Goal: Task Accomplishment & Management: Manage account settings

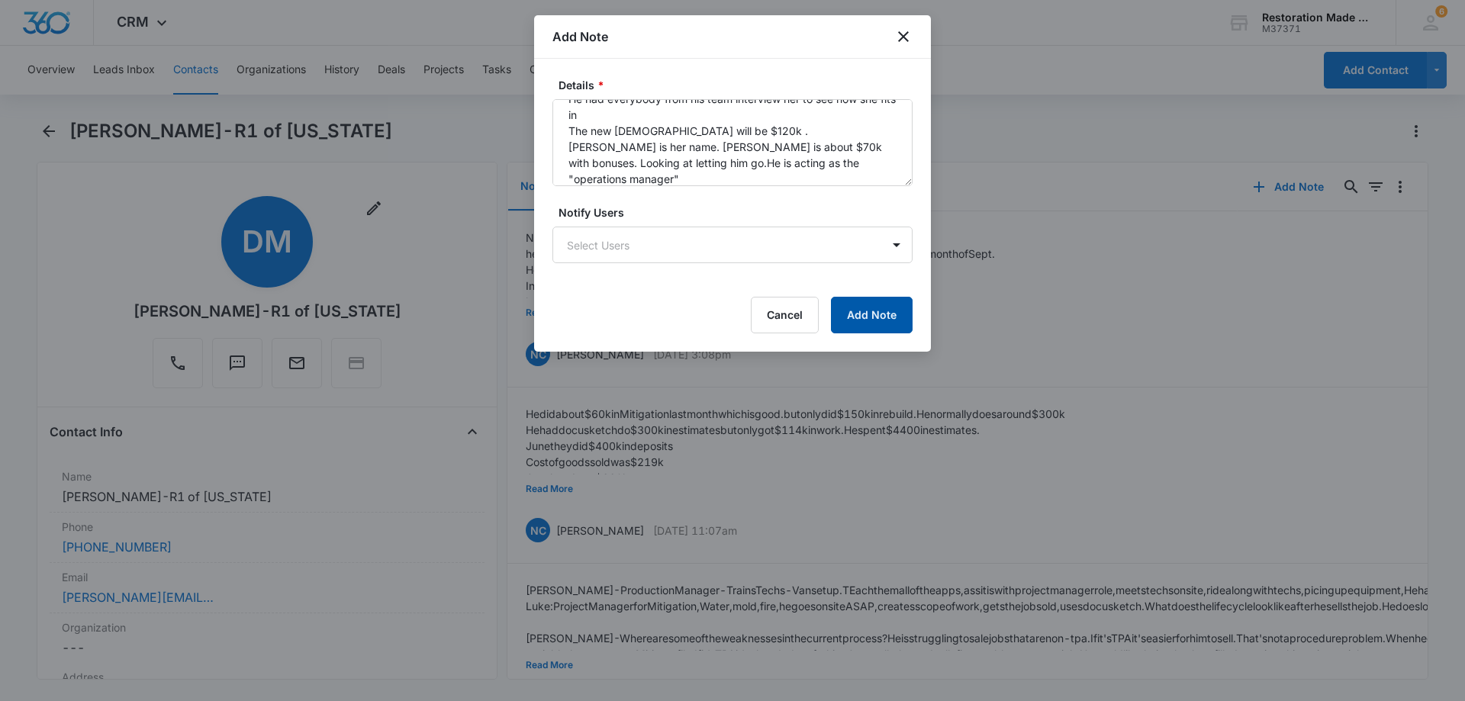
scroll to position [132, 0]
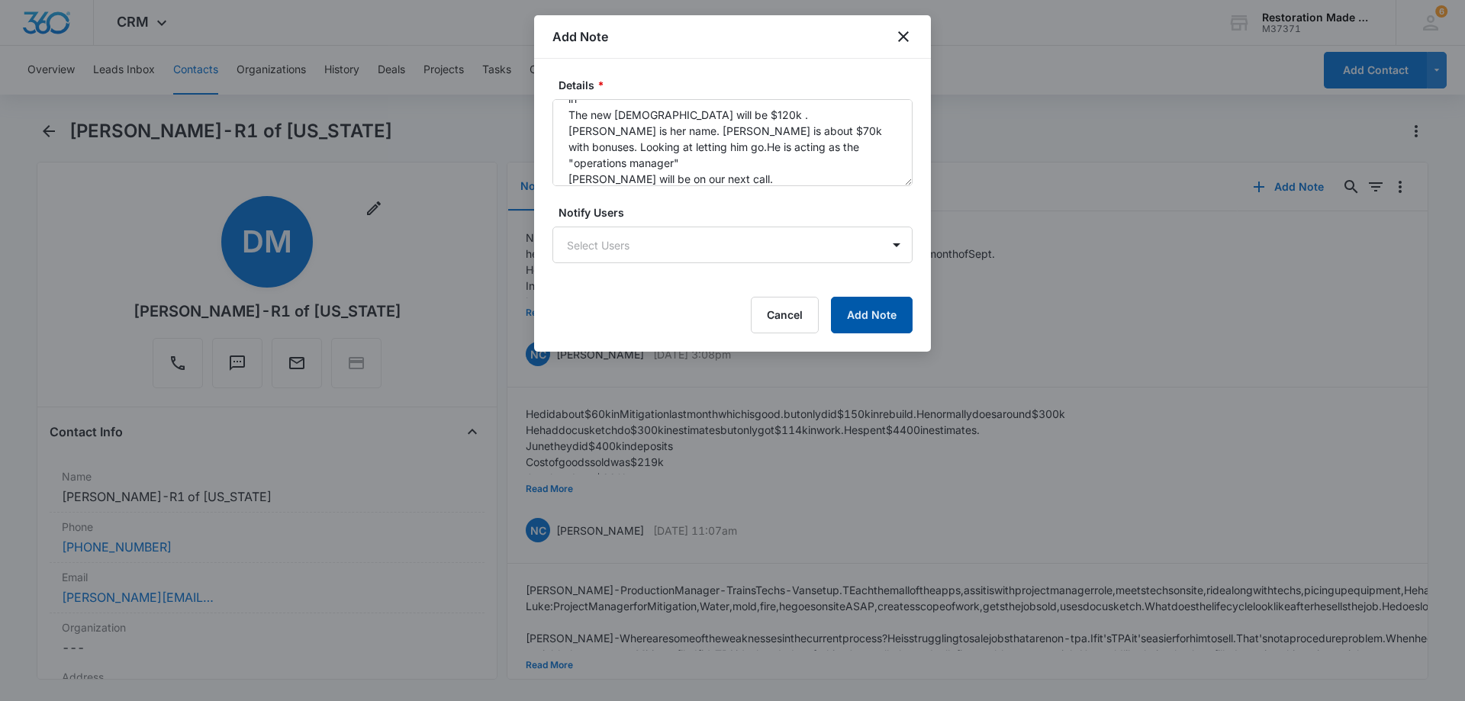
type textarea "he is 50% above this month in cash collected. That means he collected $218k. Hi…"
click at [876, 319] on button "Add Note" at bounding box center [872, 315] width 82 height 37
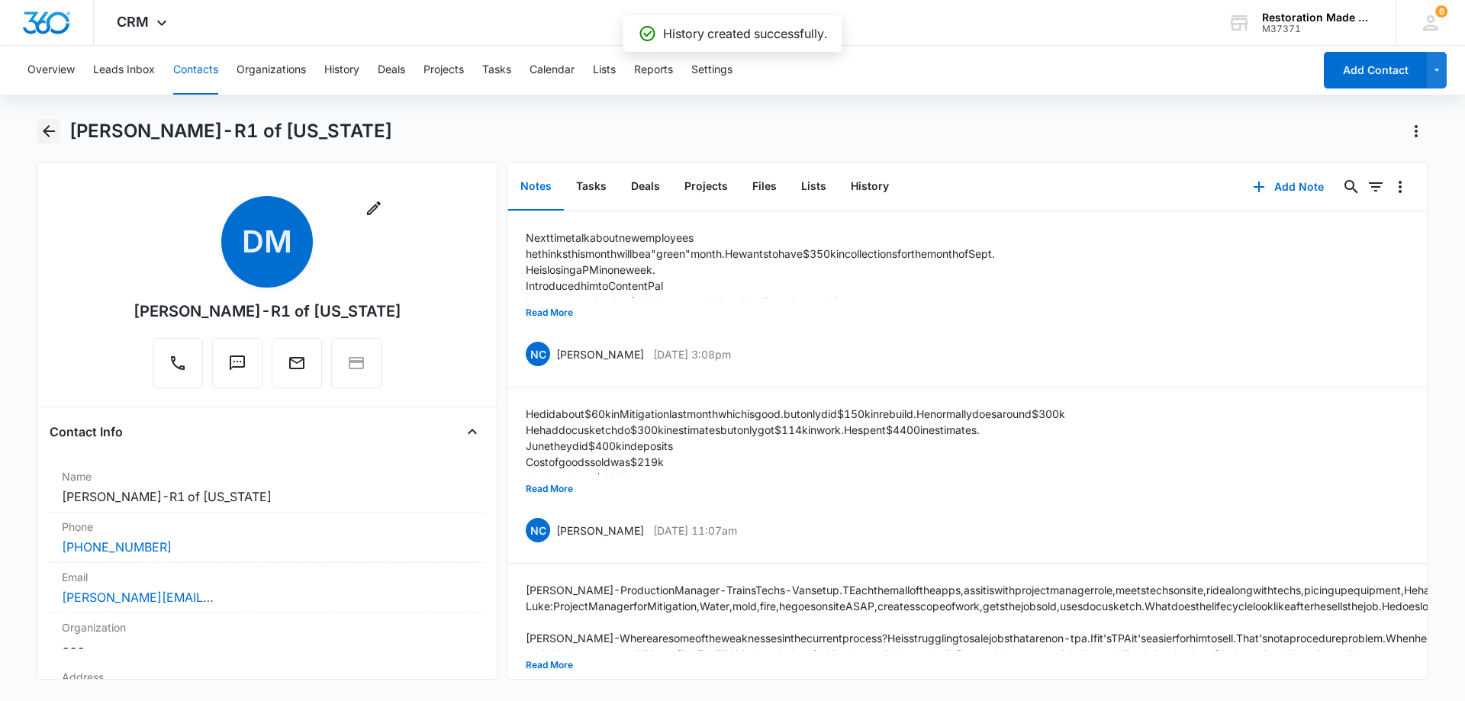
click at [49, 131] on icon "Back" at bounding box center [49, 131] width 12 height 12
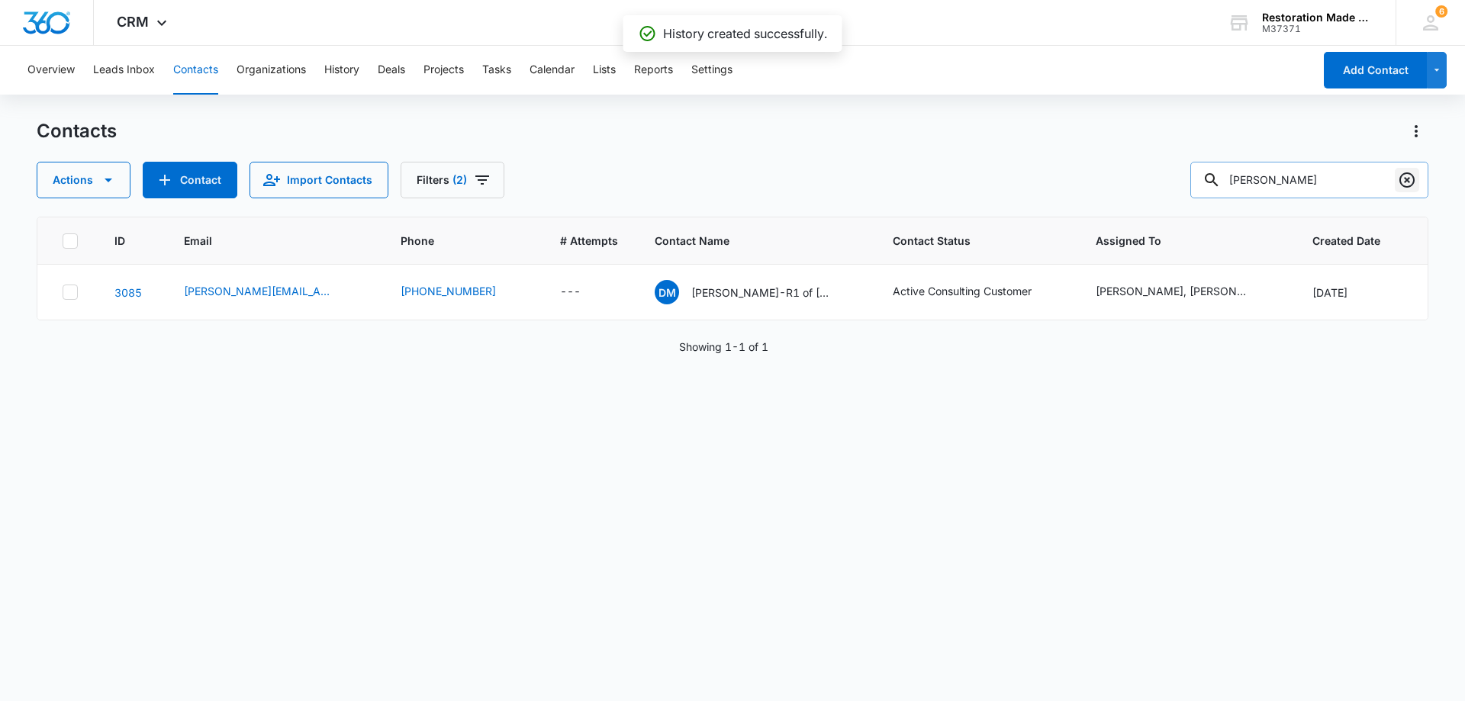
click at [1410, 180] on icon "Clear" at bounding box center [1406, 180] width 18 height 18
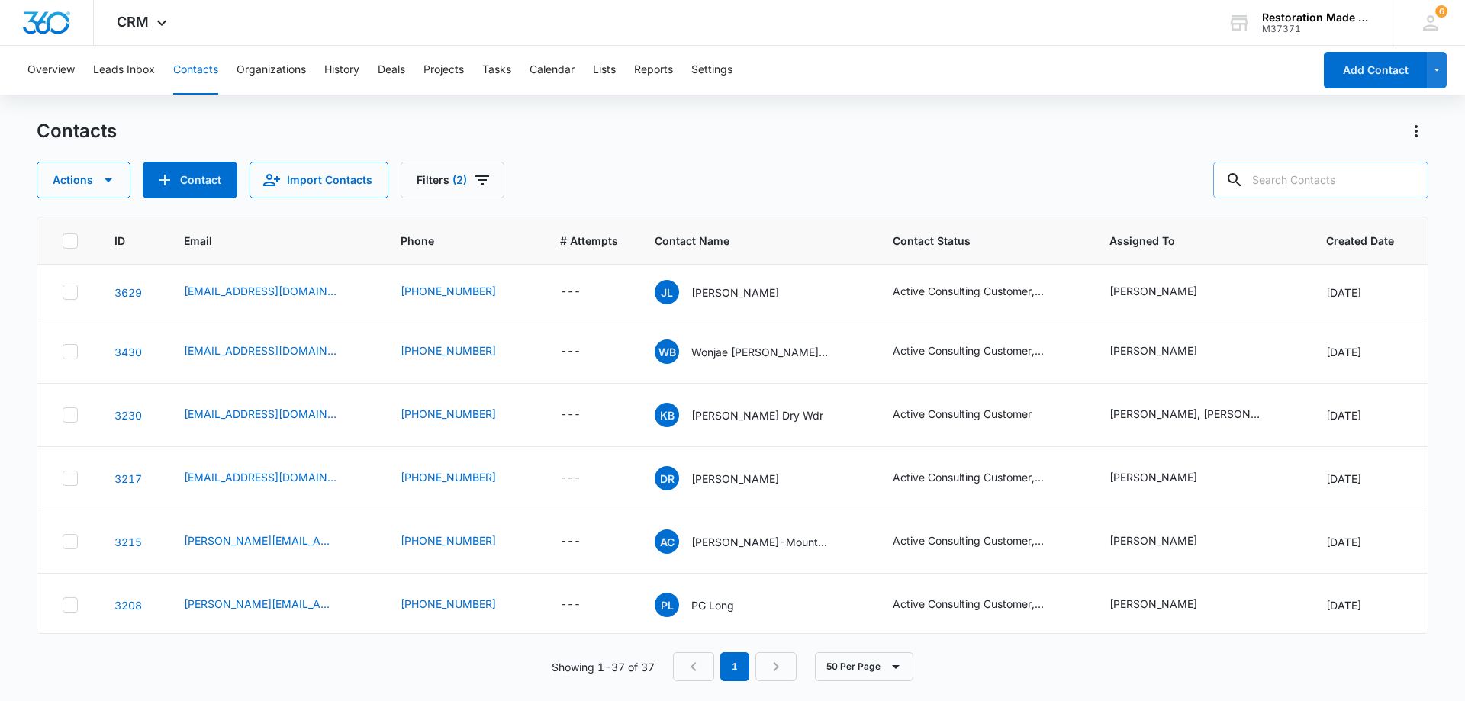
click at [1333, 189] on input "text" at bounding box center [1320, 180] width 215 height 37
type input "[PERSON_NAME]"
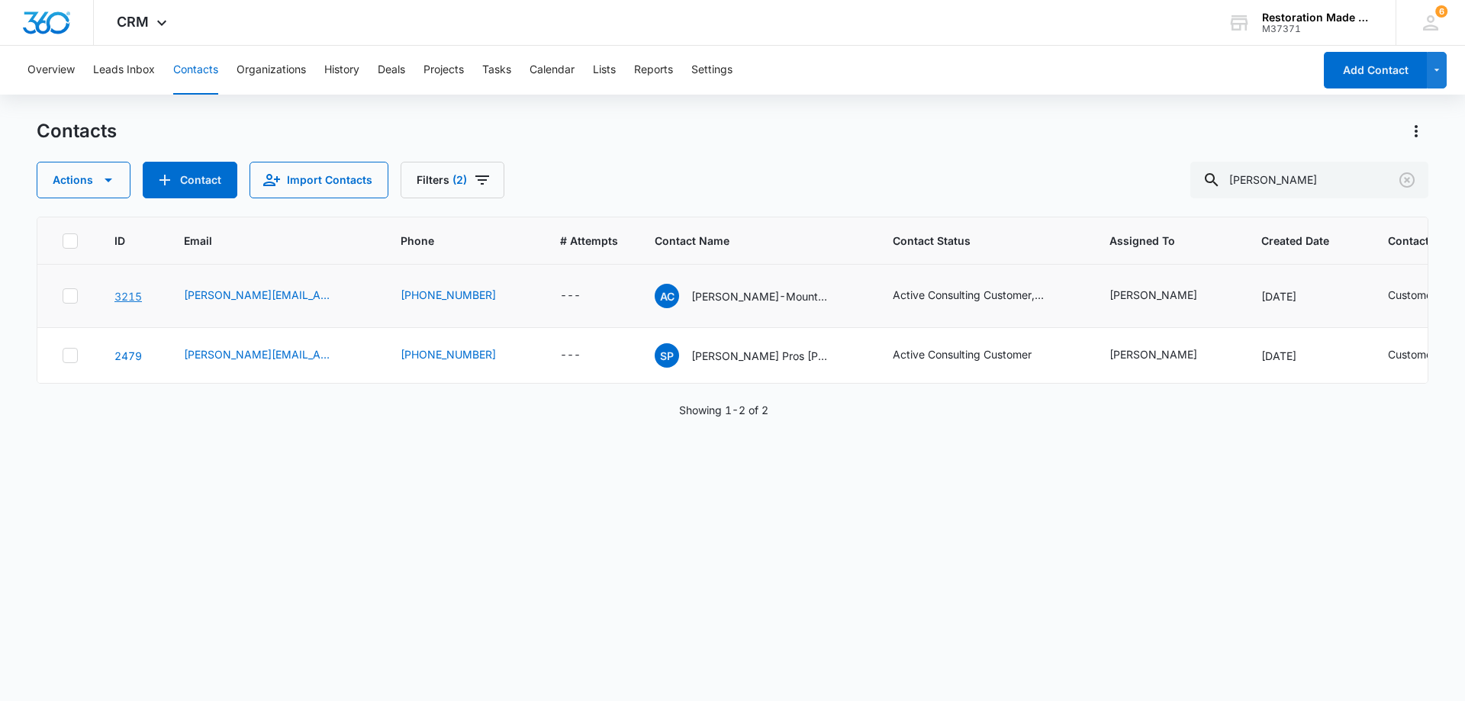
click at [132, 294] on link "3215" at bounding box center [127, 296] width 27 height 13
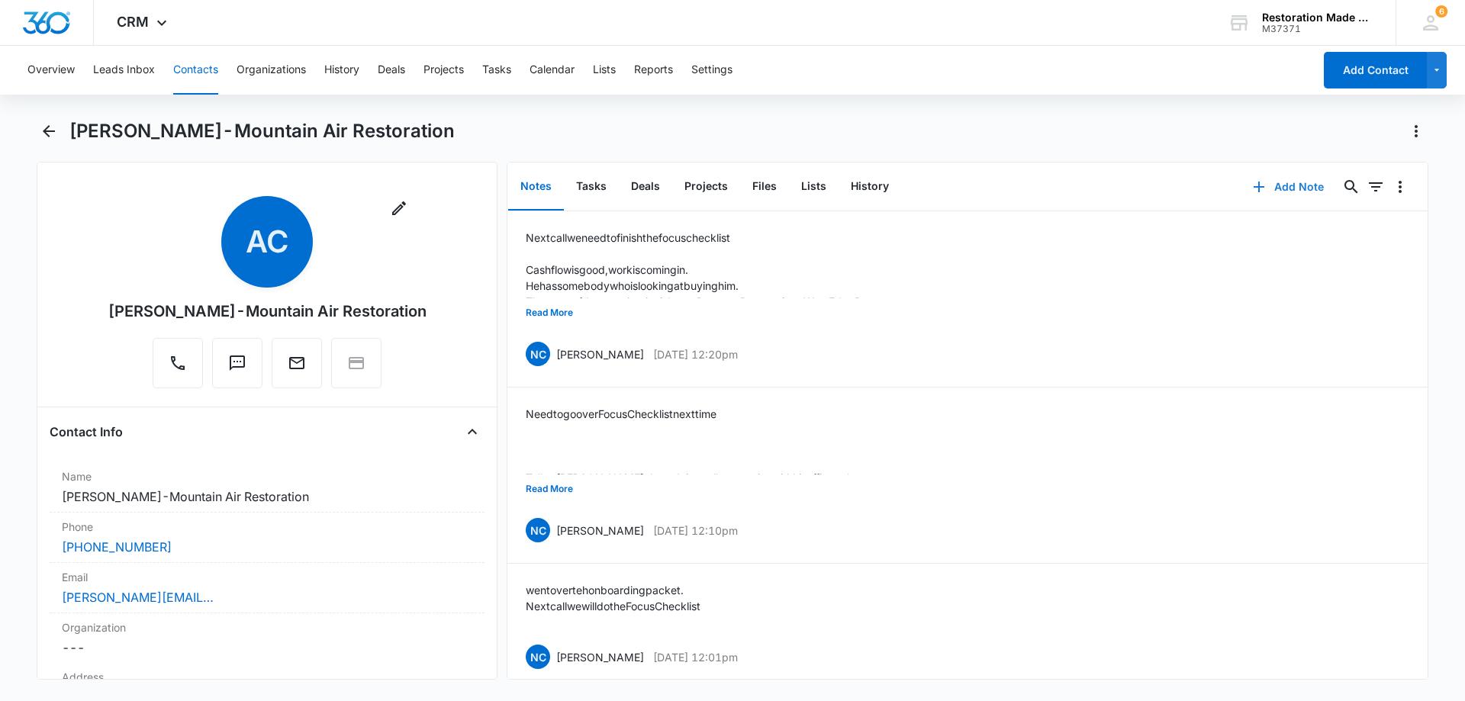
click at [1292, 186] on button "Add Note" at bounding box center [1287, 187] width 101 height 37
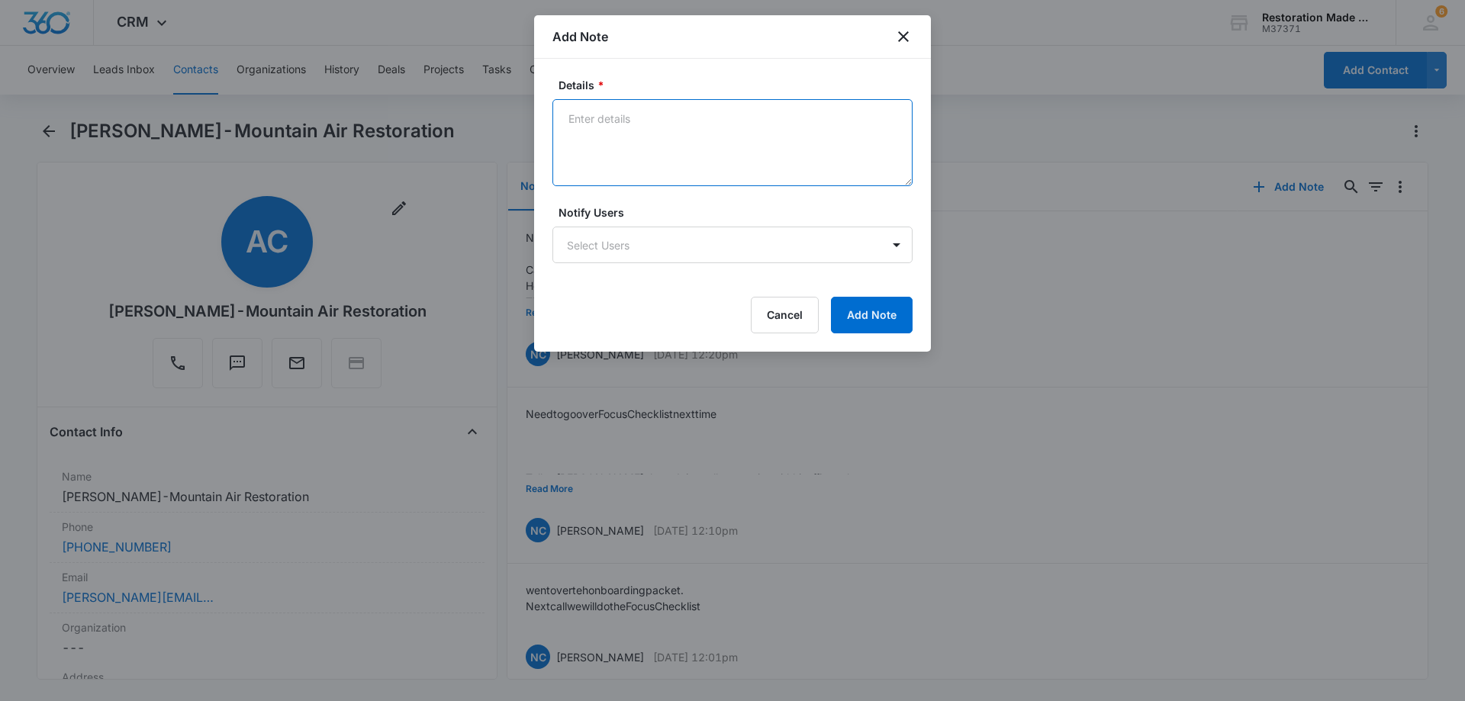
click at [664, 143] on textarea "Details *" at bounding box center [732, 142] width 360 height 87
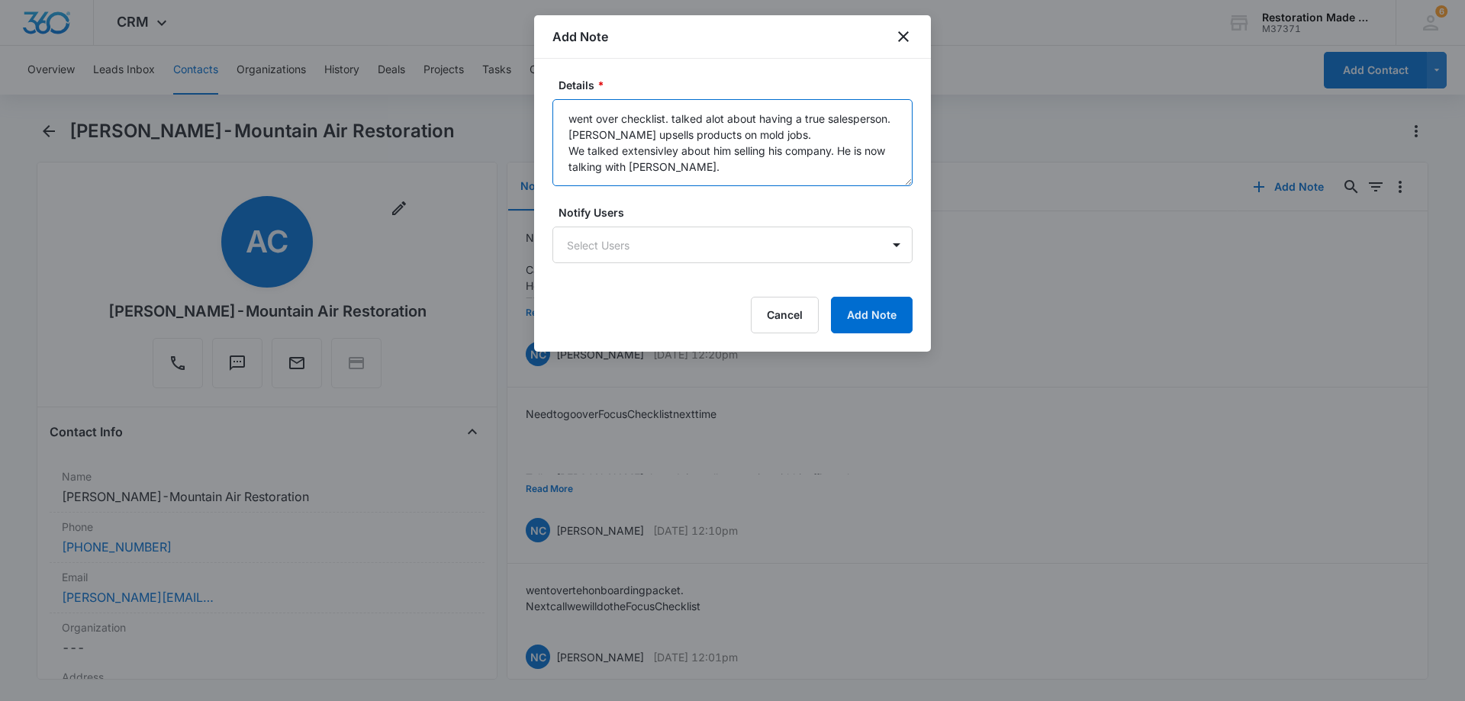
scroll to position [4, 0]
click at [692, 166] on textarea "went over checklist. talked alot about having a true salesperson. [PERSON_NAME]…" at bounding box center [732, 142] width 360 height 87
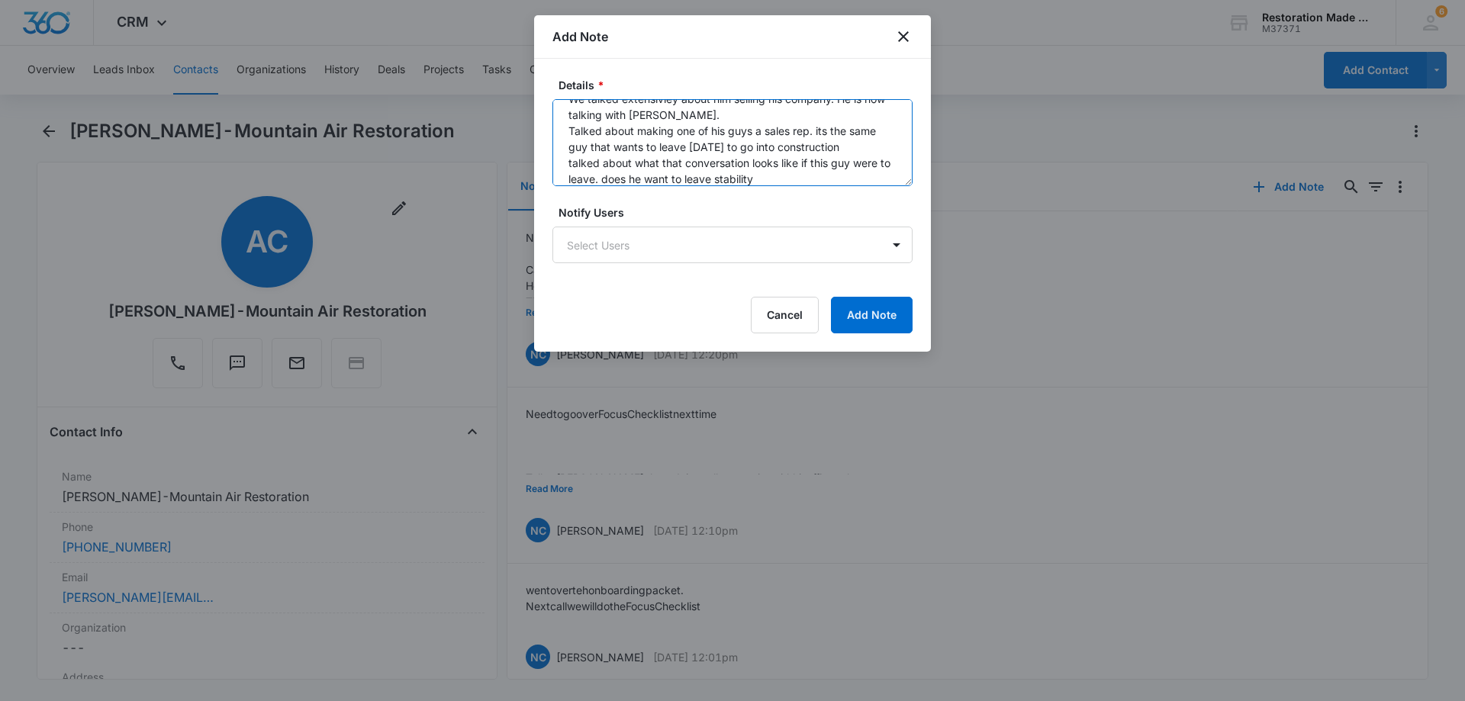
scroll to position [68, 0]
type textarea "went over checklist. talked alot about having a true salesperson. [PERSON_NAME]…"
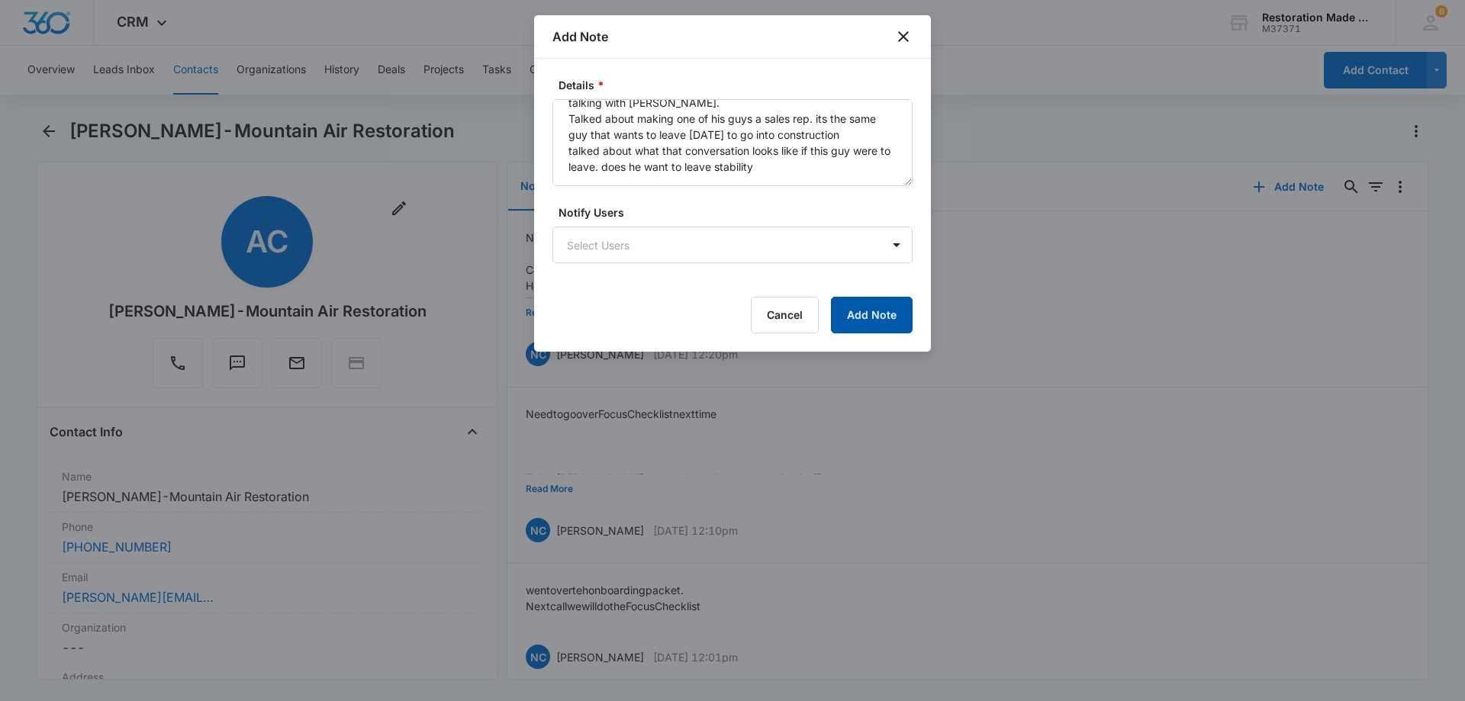
click at [881, 322] on button "Add Note" at bounding box center [872, 315] width 82 height 37
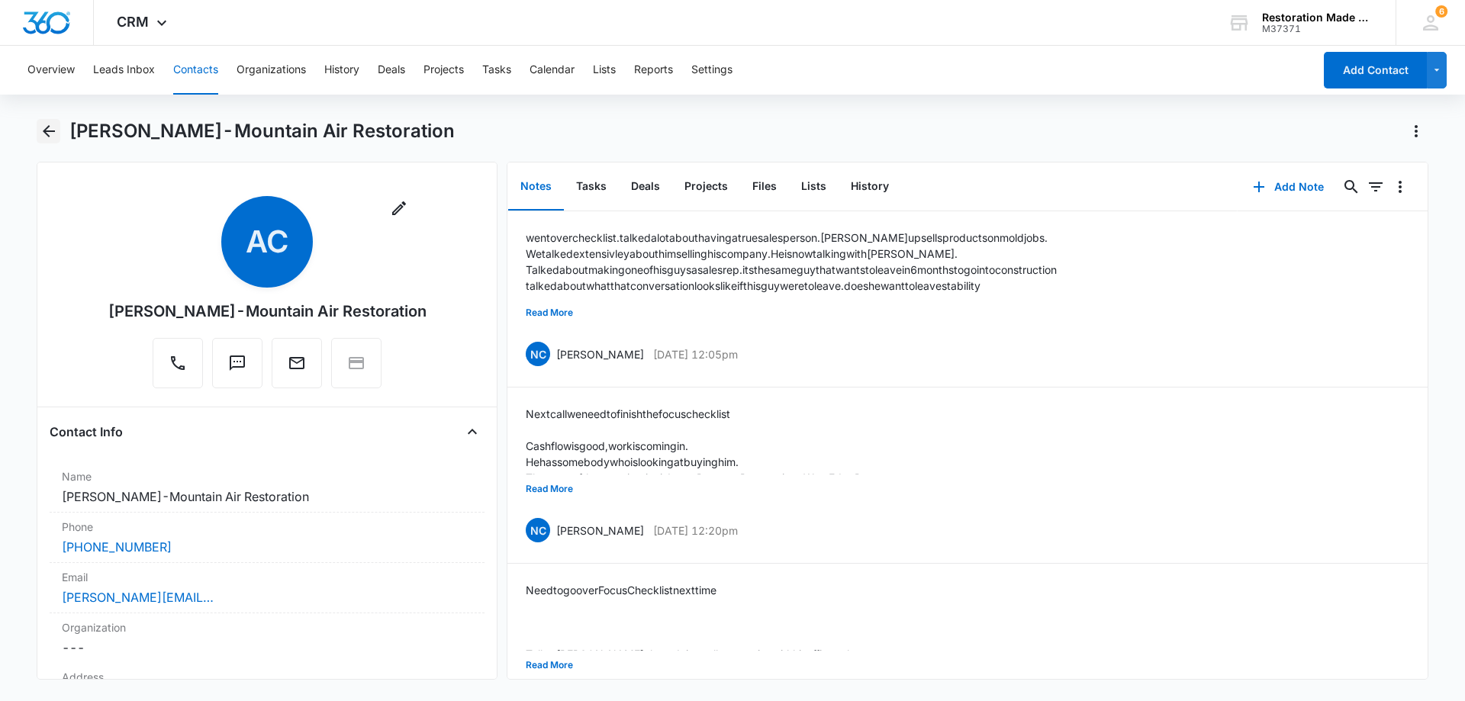
click at [53, 130] on icon "Back" at bounding box center [49, 131] width 18 height 18
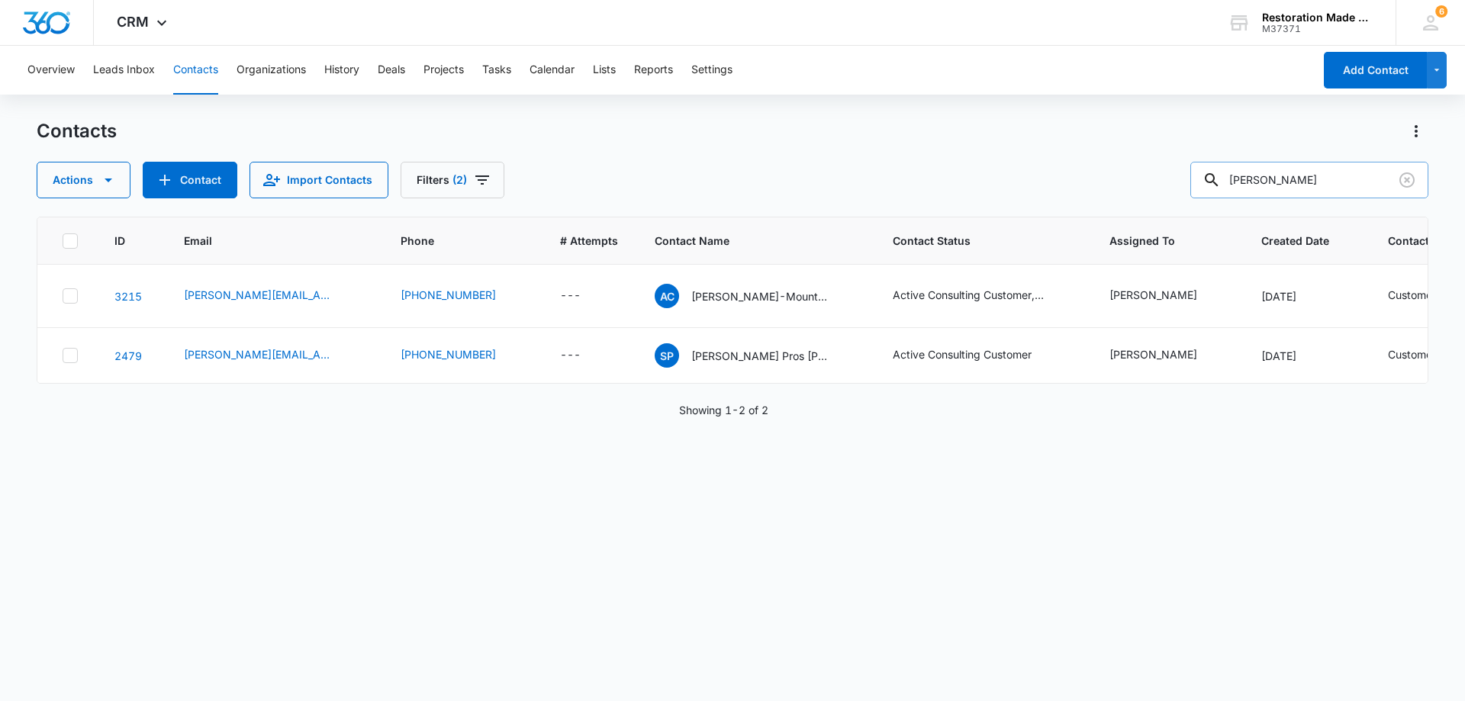
click at [1335, 189] on input "[PERSON_NAME]" at bounding box center [1309, 180] width 238 height 37
type input "a"
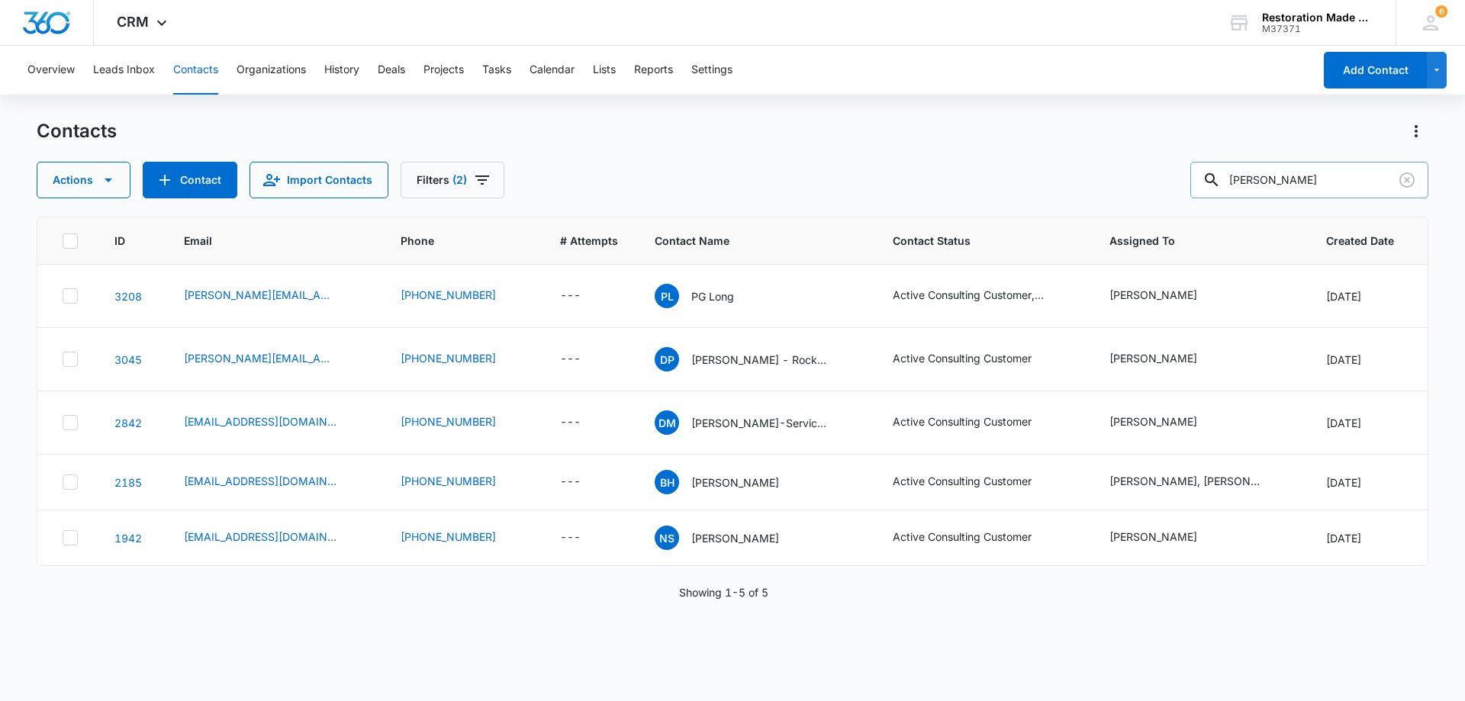
click at [1306, 179] on input "[PERSON_NAME]" at bounding box center [1309, 180] width 238 height 37
type input "[PERSON_NAME]"
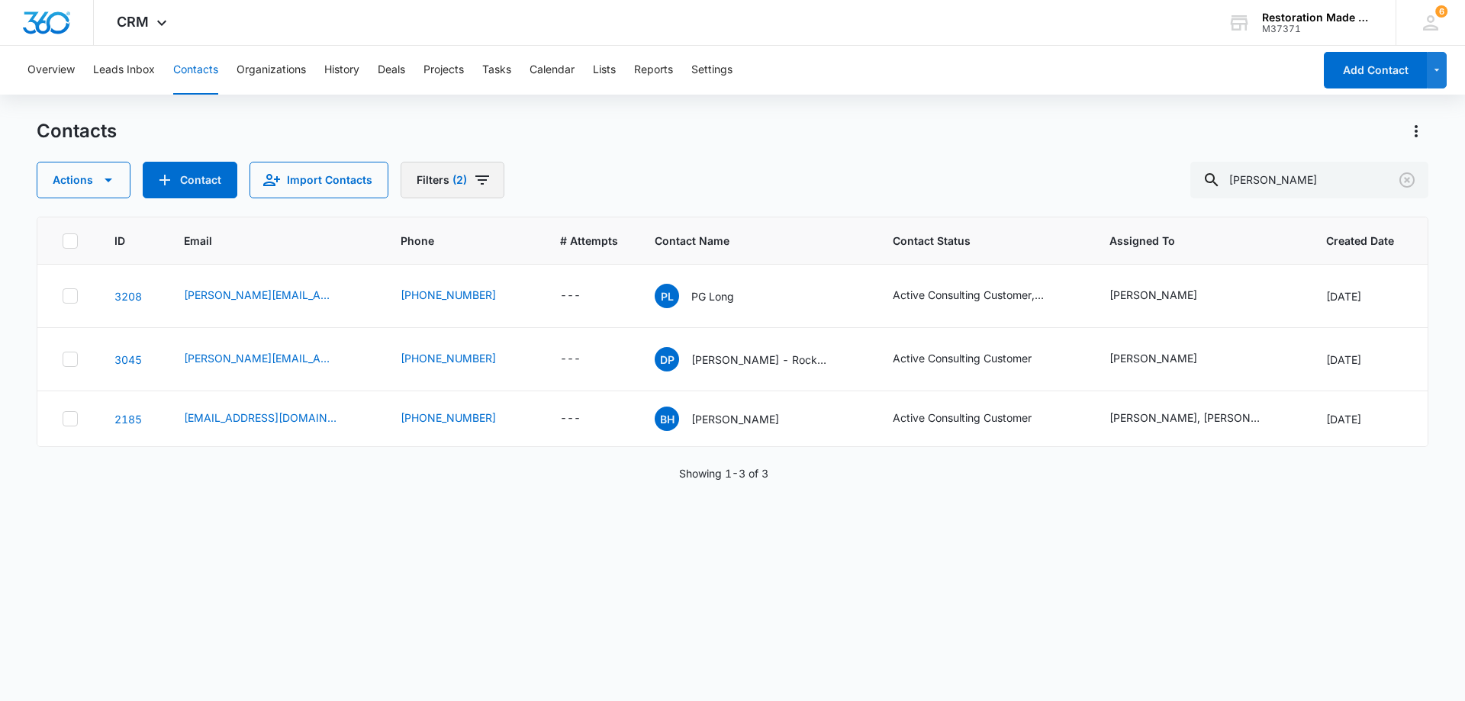
click at [484, 179] on icon "Filters" at bounding box center [482, 180] width 18 height 18
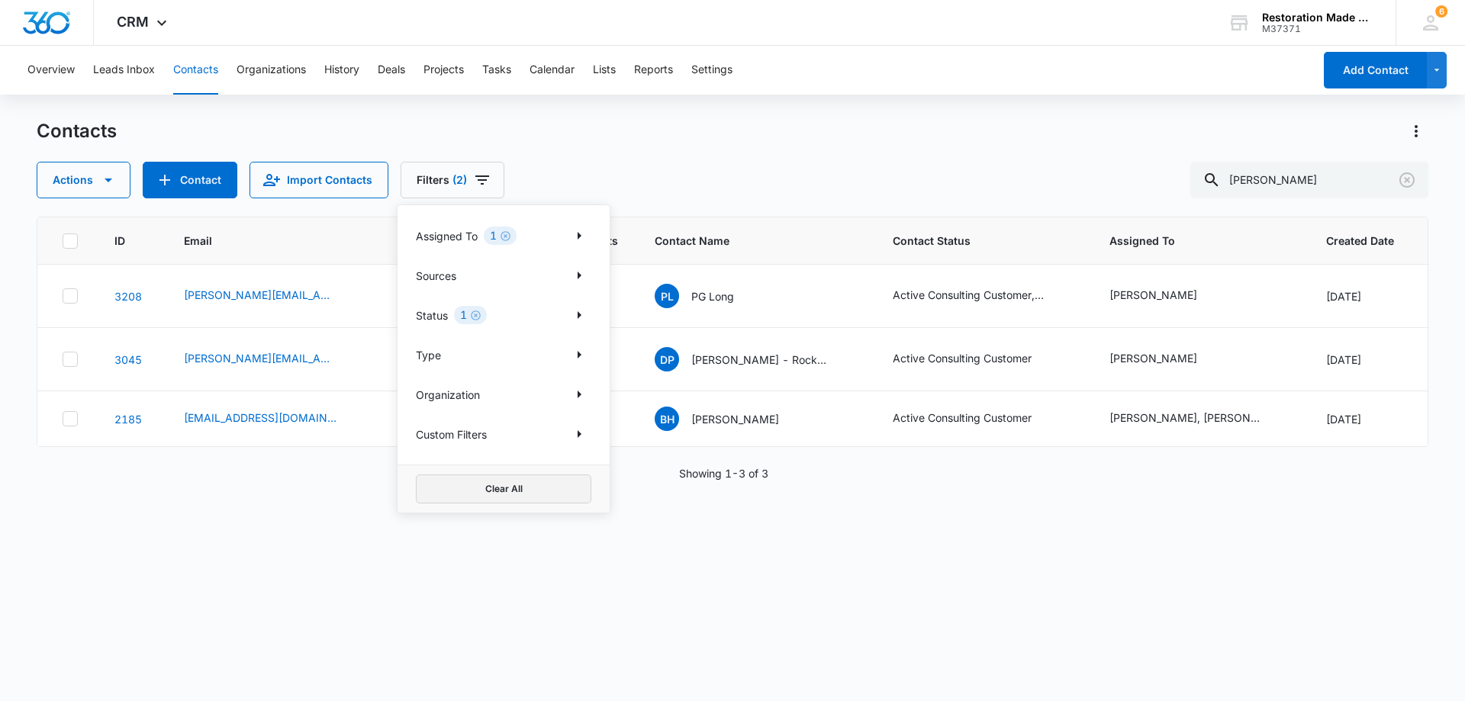
click at [521, 494] on button "Clear All" at bounding box center [503, 488] width 175 height 29
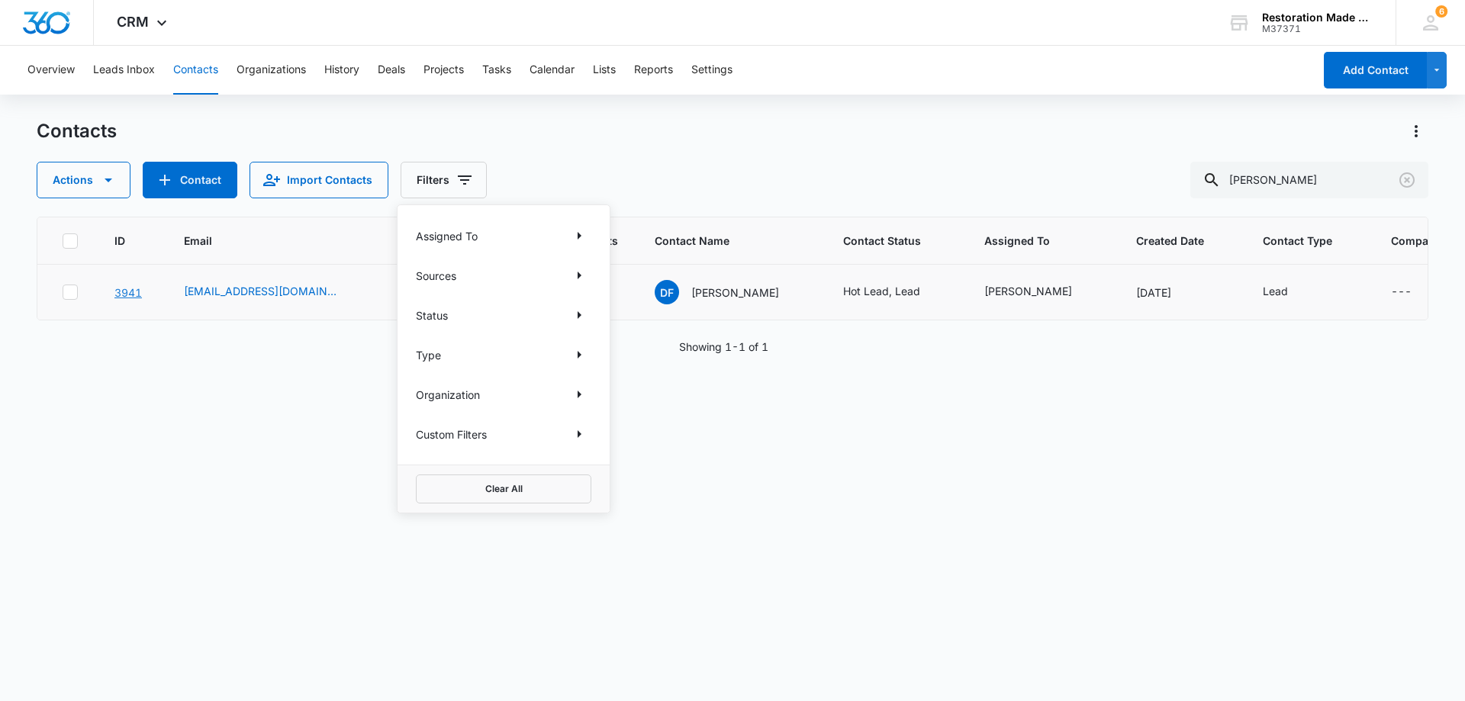
click at [131, 292] on link "3941" at bounding box center [127, 292] width 27 height 13
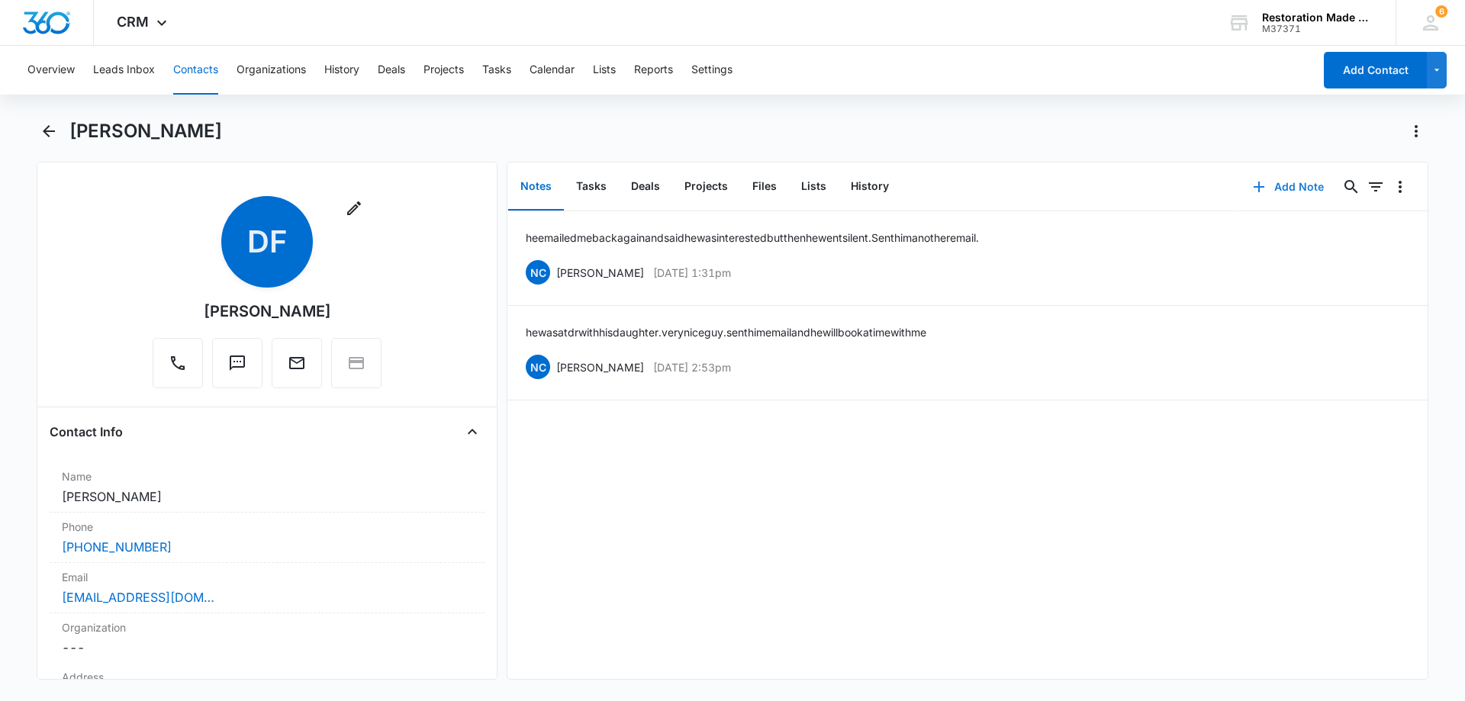
click at [1290, 188] on button "Add Note" at bounding box center [1287, 187] width 101 height 37
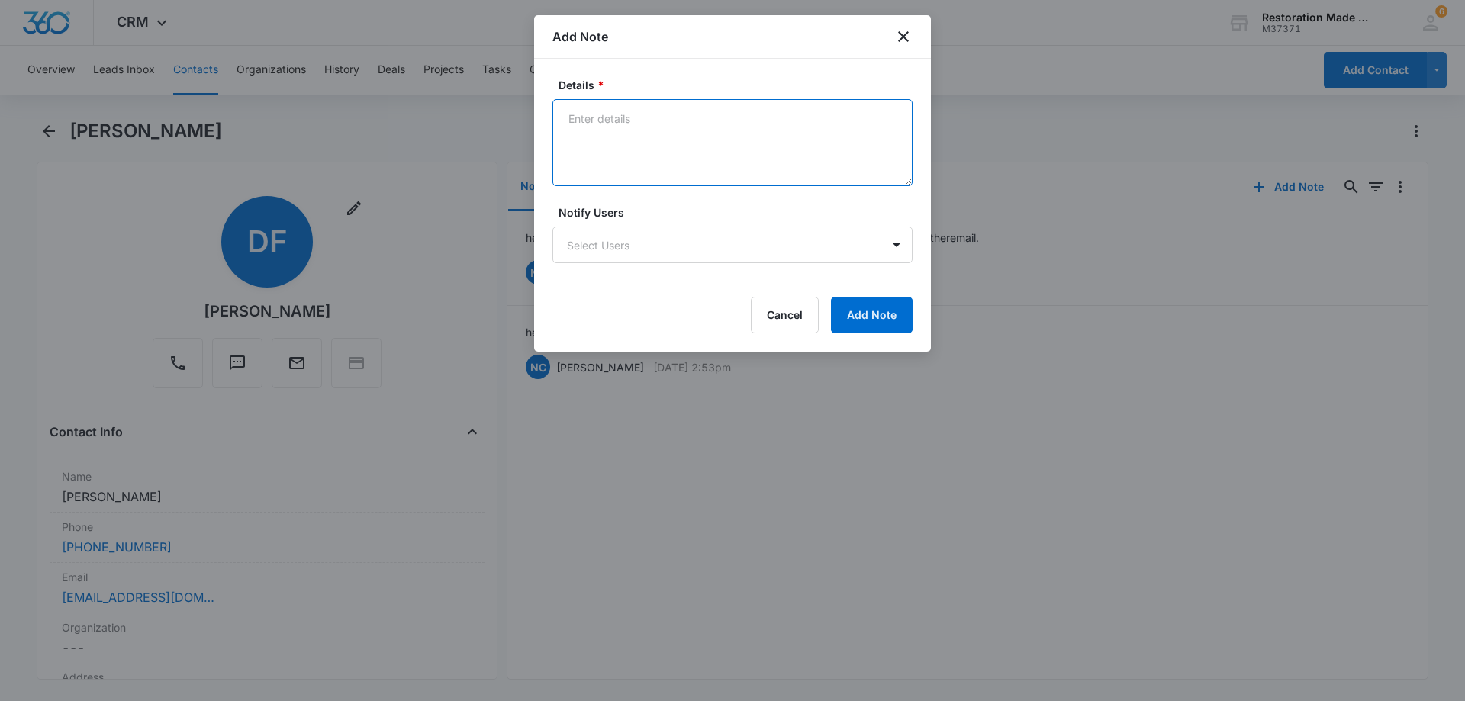
click at [675, 122] on textarea "Details *" at bounding box center [732, 142] width 360 height 87
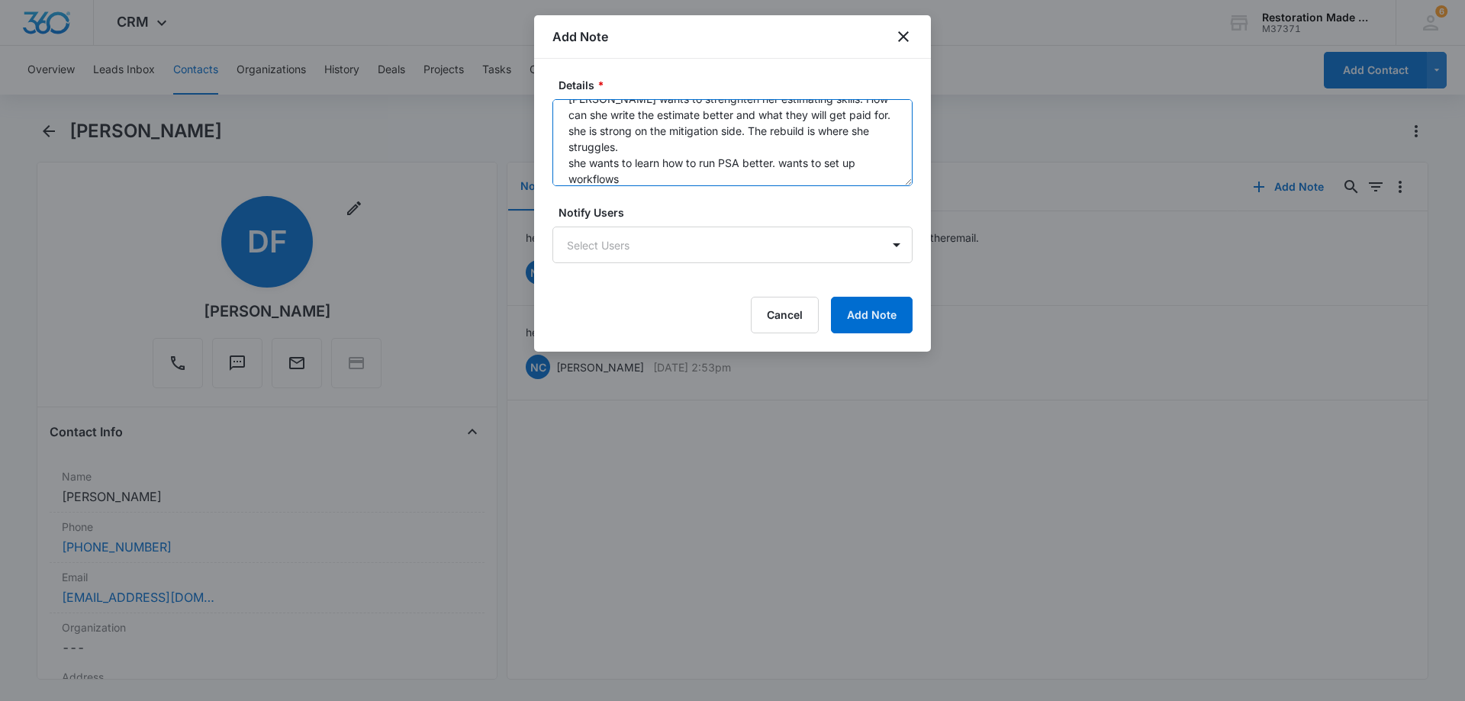
scroll to position [164, 0]
type textarea "they have been in buinsess for 6 months. most clients come from private work Th…"
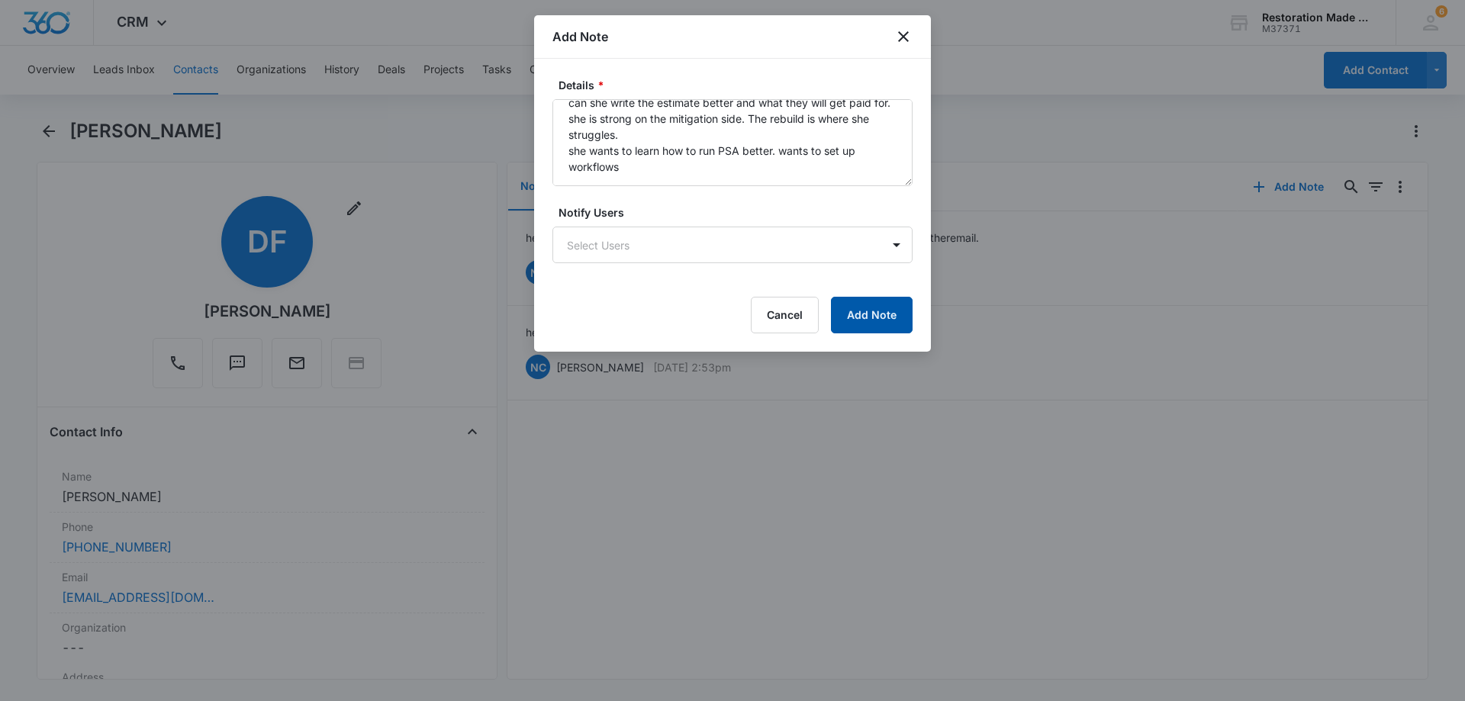
click at [886, 315] on button "Add Note" at bounding box center [872, 315] width 82 height 37
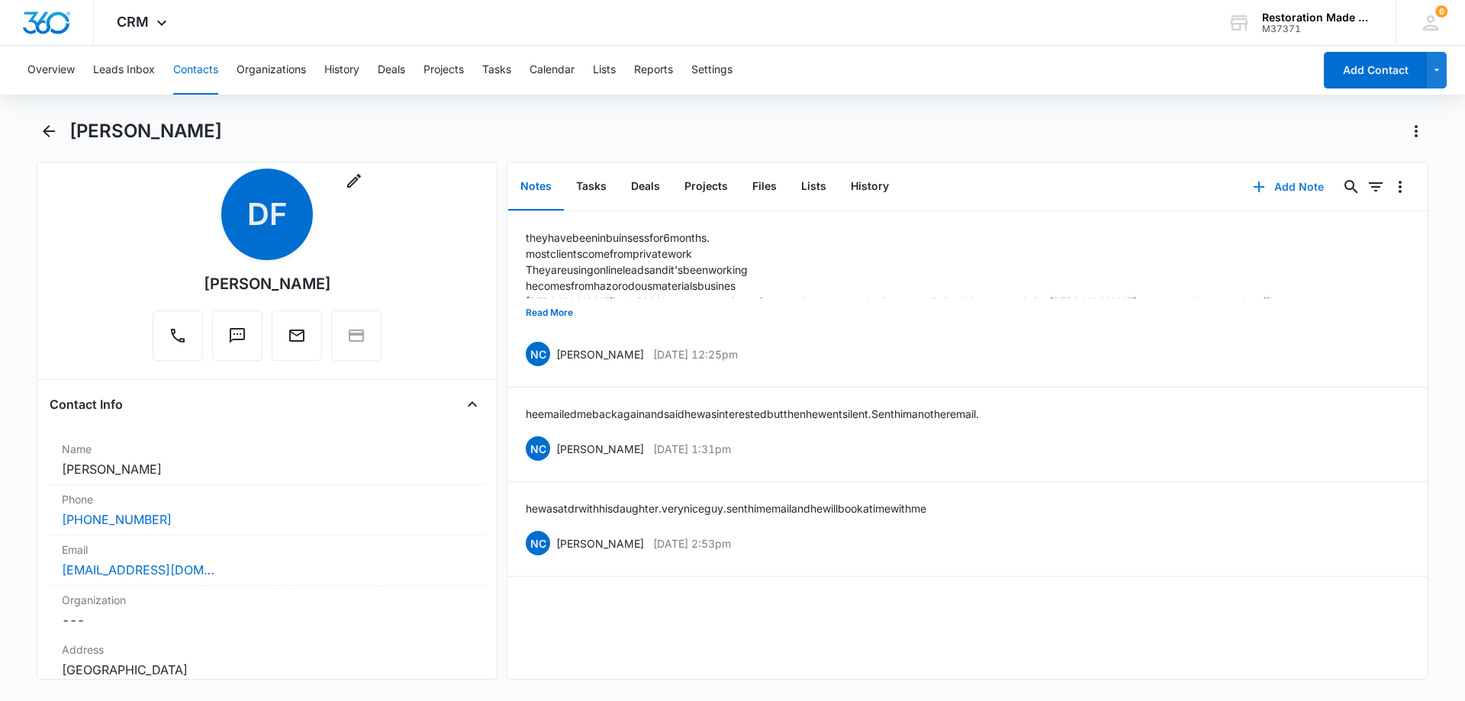
scroll to position [0, 0]
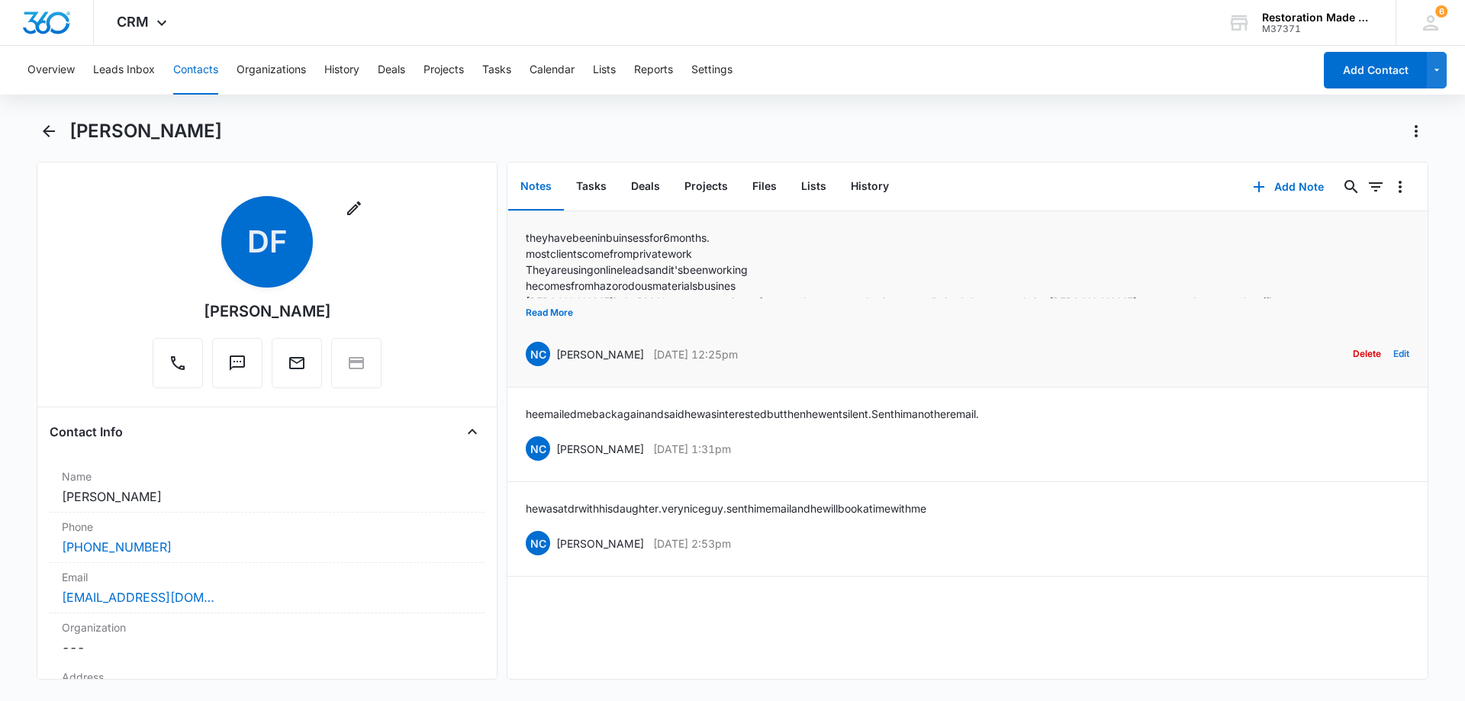
click at [1393, 349] on button "Edit" at bounding box center [1401, 353] width 16 height 29
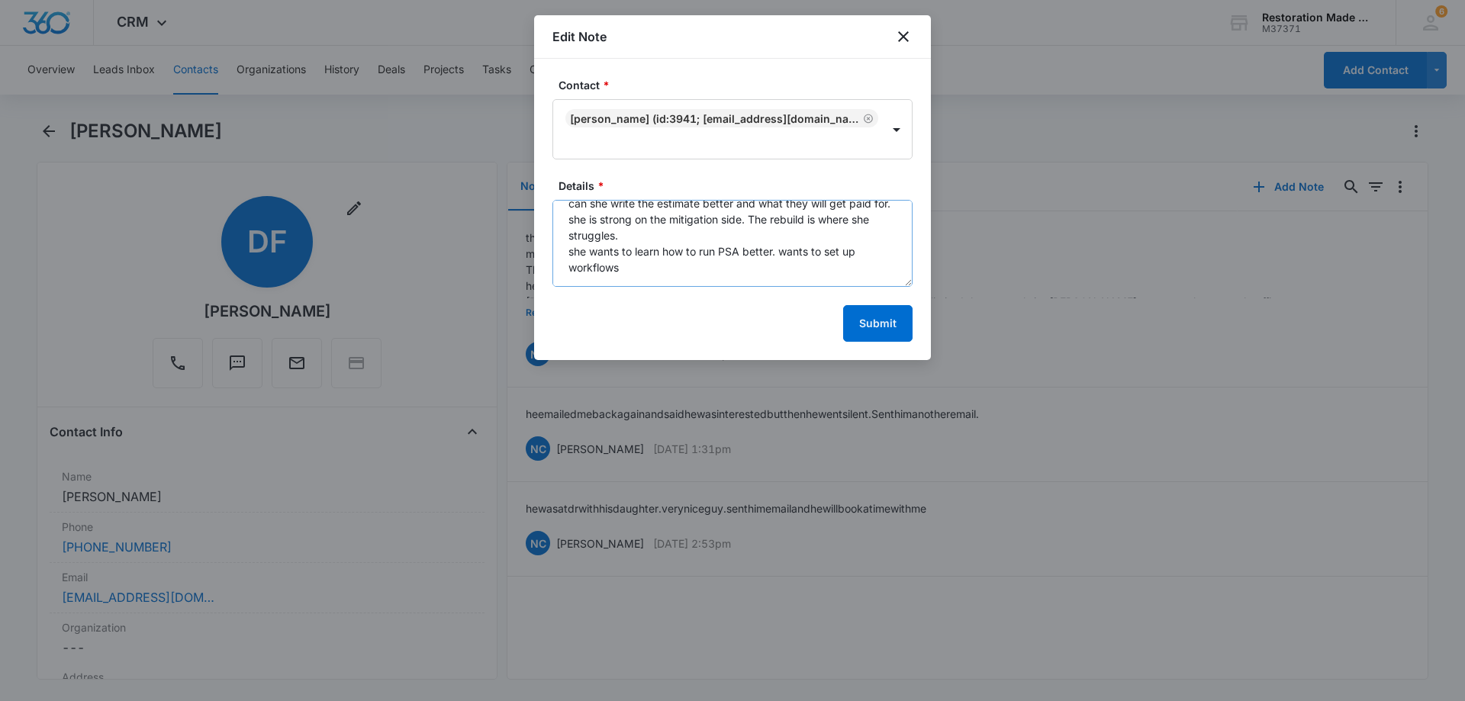
scroll to position [208, 0]
click at [657, 232] on textarea "they have been in buinsess for 6 months. most clients come from private work Th…" at bounding box center [732, 243] width 360 height 87
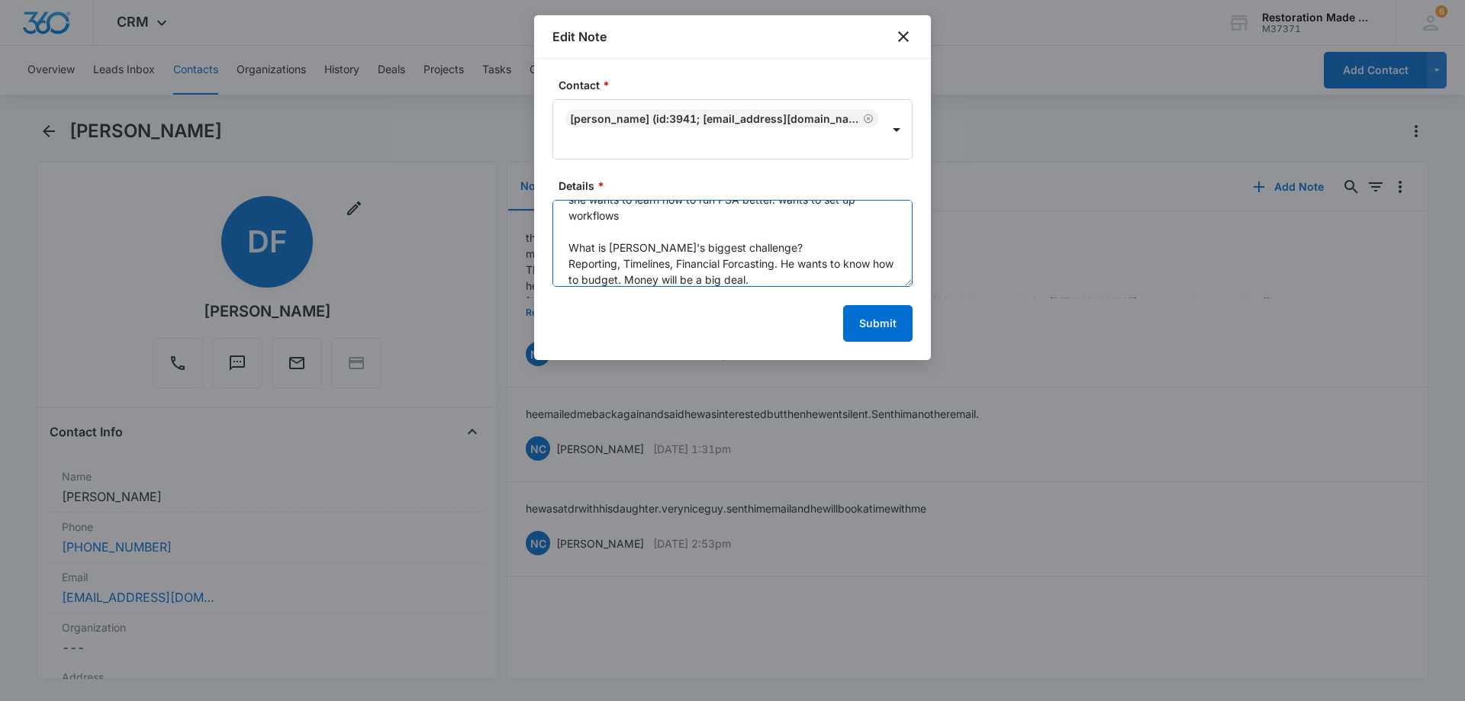
scroll to position [228, 0]
type textarea "they have been in buinsess for 6 months. most clients come from private work Th…"
click at [790, 267] on textarea "they have been in buinsess for 6 months. most clients come from private work Th…" at bounding box center [732, 243] width 360 height 87
